Goal: Transaction & Acquisition: Purchase product/service

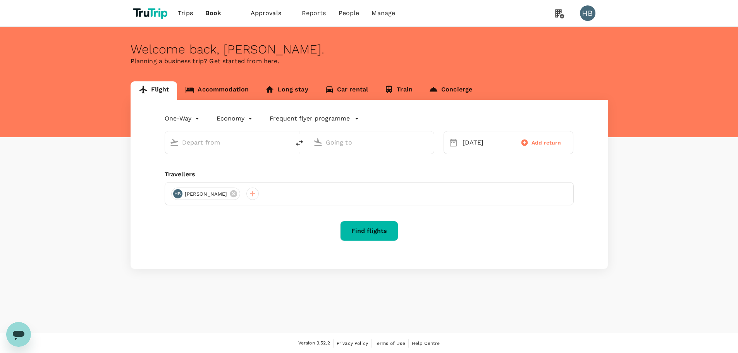
type input "[GEOGRAPHIC_DATA], [GEOGRAPHIC_DATA] (any)"
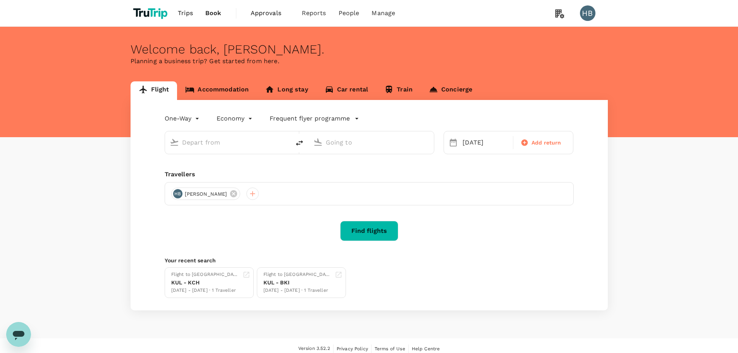
type input "[GEOGRAPHIC_DATA], [GEOGRAPHIC_DATA] (any)"
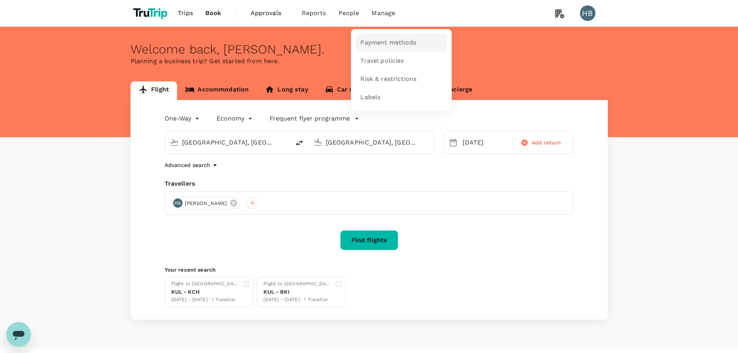
click at [379, 41] on span "Payment methods" at bounding box center [388, 42] width 56 height 9
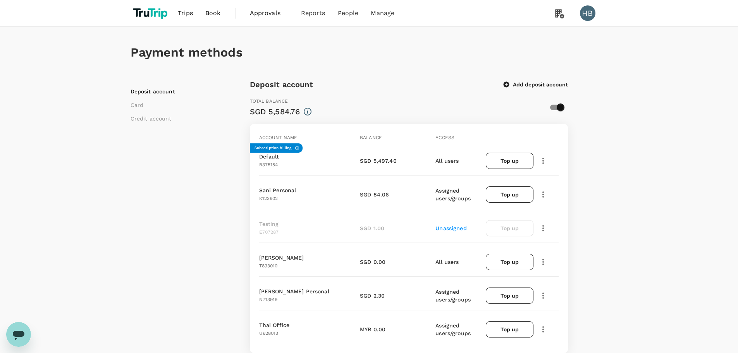
click at [517, 84] on button "Add deposit account" at bounding box center [536, 84] width 64 height 7
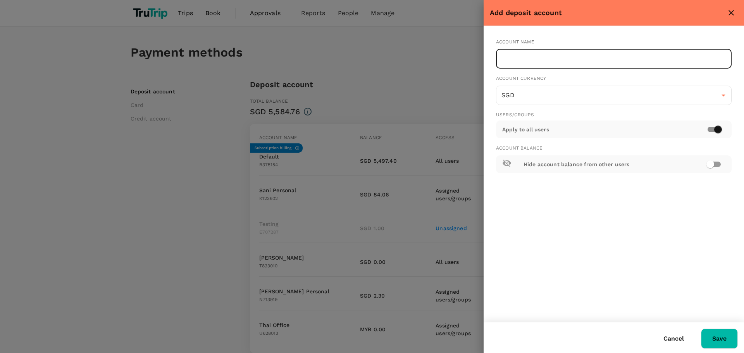
click at [536, 62] on input "text" at bounding box center [614, 58] width 236 height 19
click at [547, 53] on input "text" at bounding box center [614, 58] width 236 height 19
click at [679, 63] on input "text" at bounding box center [614, 58] width 236 height 19
click at [543, 59] on input "text" at bounding box center [614, 58] width 236 height 19
click at [515, 41] on div "Account name" at bounding box center [614, 42] width 236 height 8
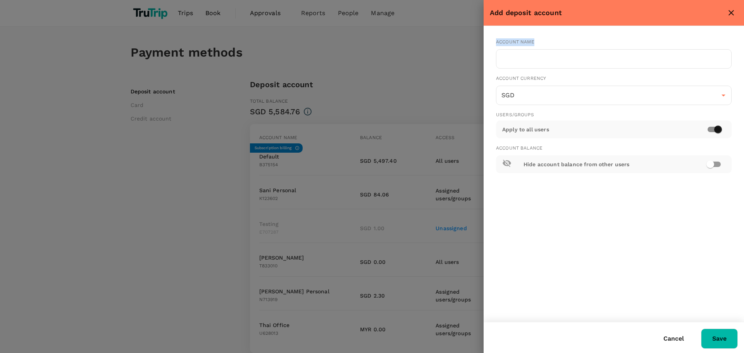
drag, startPoint x: 515, startPoint y: 41, endPoint x: 539, endPoint y: 45, distance: 24.2
click at [533, 43] on div "Account name" at bounding box center [614, 42] width 236 height 8
click at [537, 59] on input "text" at bounding box center [614, 58] width 236 height 19
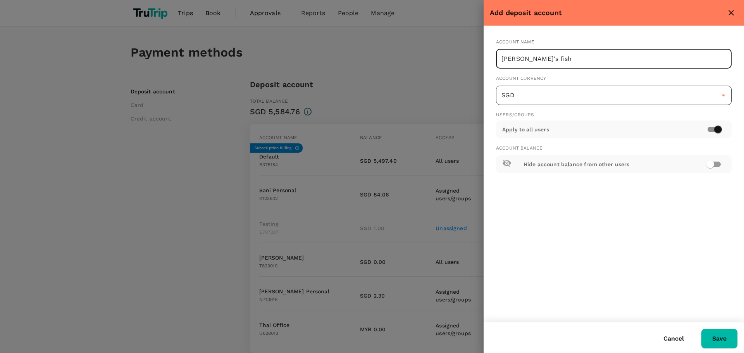
click at [725, 96] on icon "Open" at bounding box center [723, 95] width 9 height 9
type input "[PERSON_NAME]'s fish"
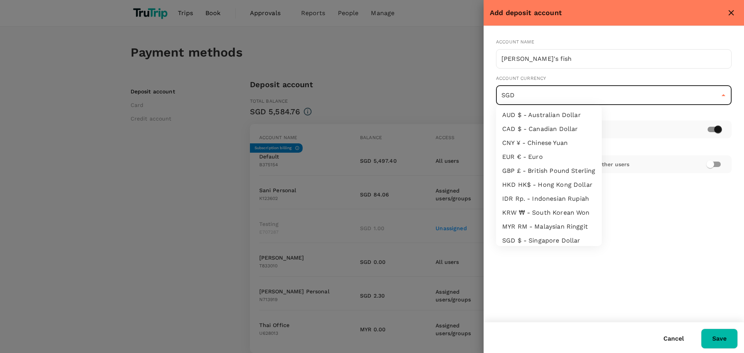
click at [726, 97] on icon "Close" at bounding box center [723, 95] width 9 height 9
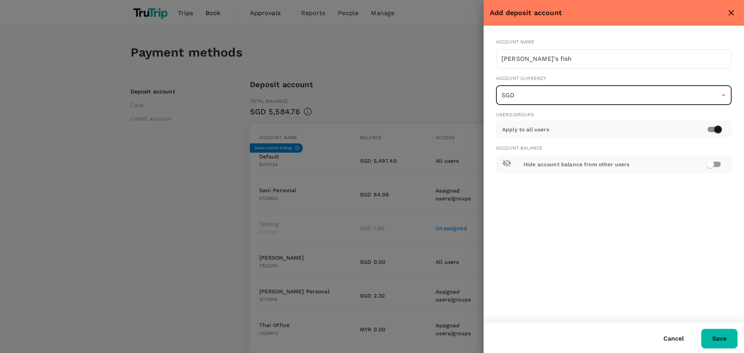
click at [711, 129] on input "checkbox" at bounding box center [718, 129] width 44 height 15
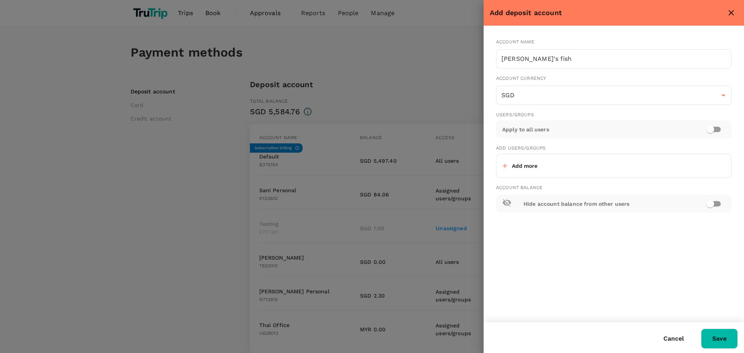
click at [518, 164] on p "Add more" at bounding box center [525, 166] width 26 height 8
click at [719, 130] on input "checkbox" at bounding box center [710, 129] width 44 height 15
checkbox input "true"
click at [686, 337] on button "Cancel" at bounding box center [674, 338] width 42 height 19
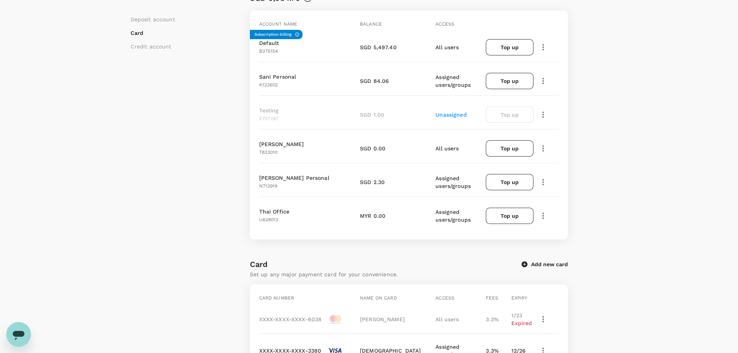
scroll to position [116, 0]
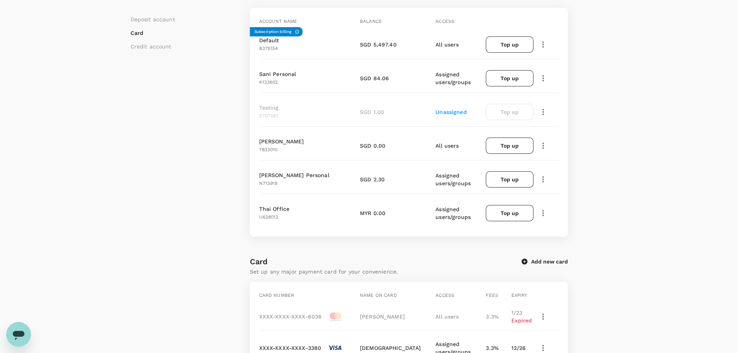
click at [262, 149] on span "T833010" at bounding box center [268, 149] width 19 height 5
click at [267, 149] on span "T833010" at bounding box center [268, 149] width 19 height 5
click at [256, 141] on div "[PERSON_NAME] T833010" at bounding box center [306, 143] width 101 height 19
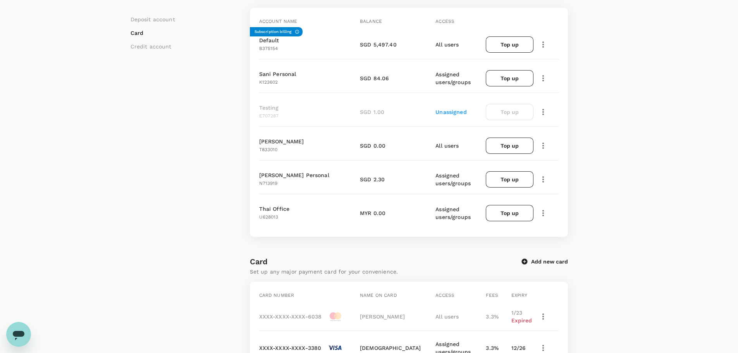
click at [261, 140] on p "[PERSON_NAME]" at bounding box center [281, 142] width 45 height 8
drag, startPoint x: 362, startPoint y: 146, endPoint x: 385, endPoint y: 145, distance: 23.7
click at [385, 145] on div "SGD 0.00" at bounding box center [398, 146] width 77 height 8
click at [542, 147] on icon "button" at bounding box center [543, 145] width 9 height 9
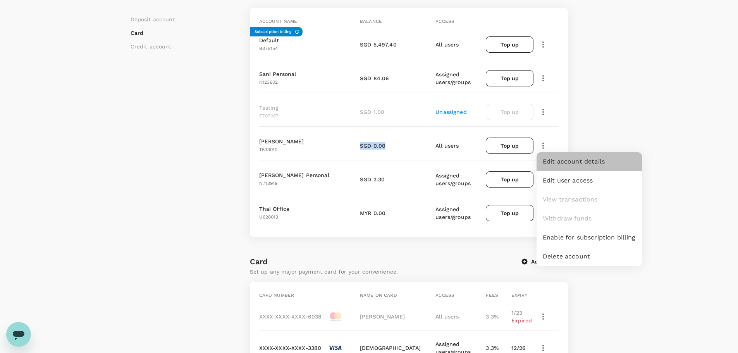
click at [560, 164] on span "Edit account details" at bounding box center [589, 161] width 93 height 9
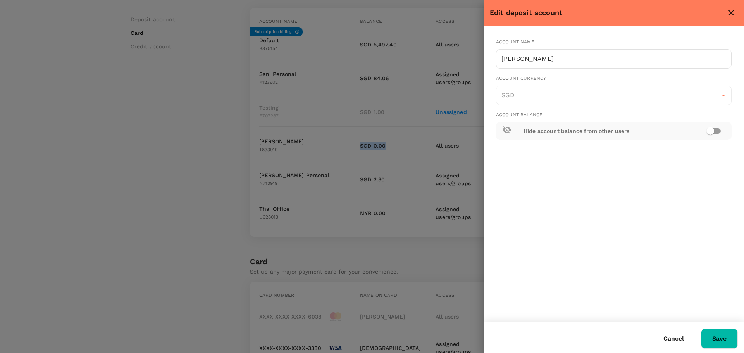
click at [665, 340] on button "Cancel" at bounding box center [674, 338] width 42 height 19
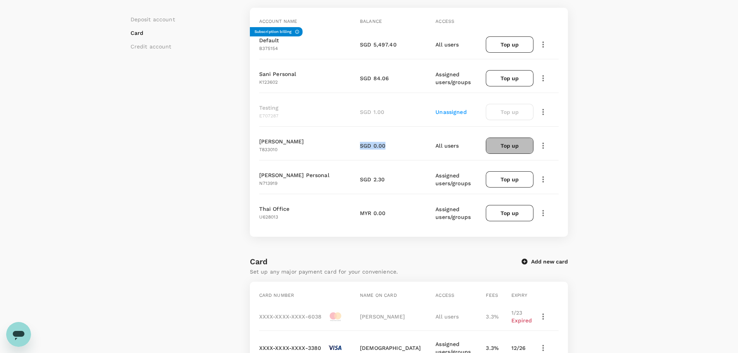
click at [492, 145] on button "Top up" at bounding box center [509, 146] width 47 height 16
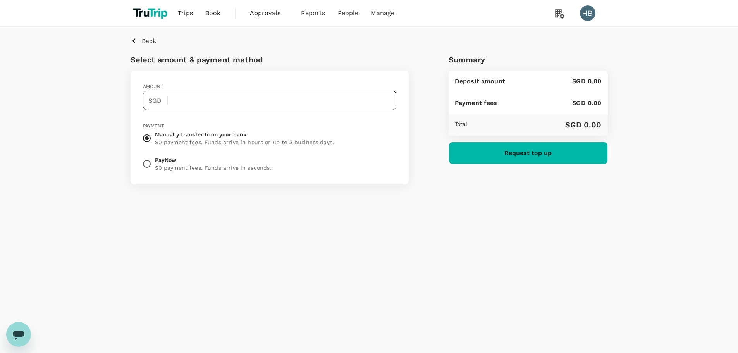
click at [248, 109] on input "text" at bounding box center [285, 100] width 223 height 19
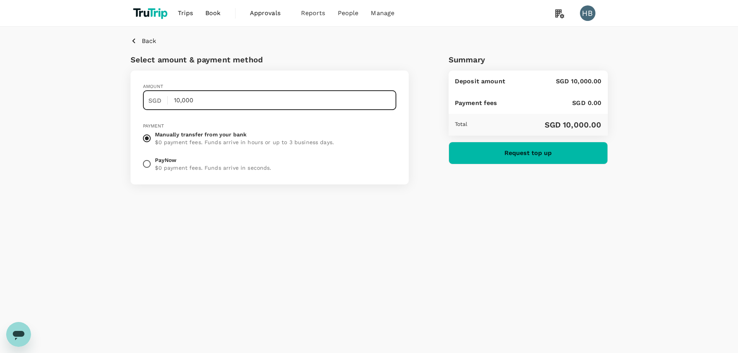
type input "10,000"
